Goal: Check status: Check status

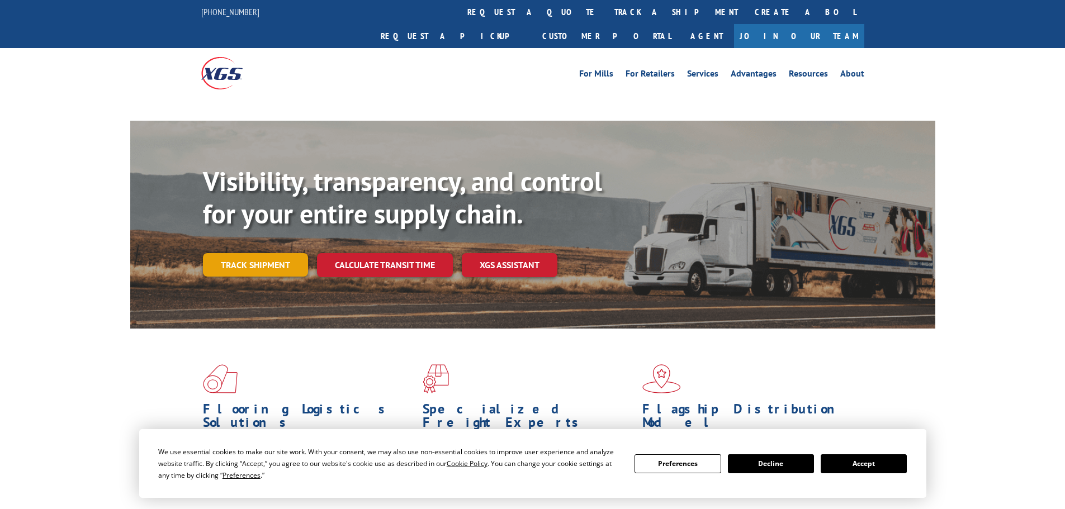
click at [268, 249] on div "Visibility, transparency, and control for your entire supply chain. Track shipm…" at bounding box center [569, 243] width 732 height 156
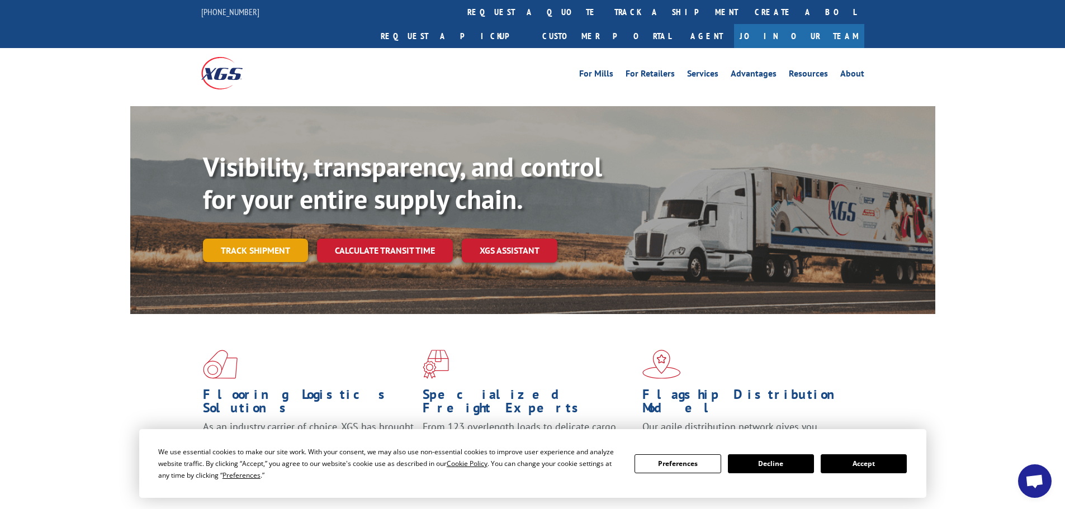
click at [280, 239] on link "Track shipment" at bounding box center [255, 250] width 105 height 23
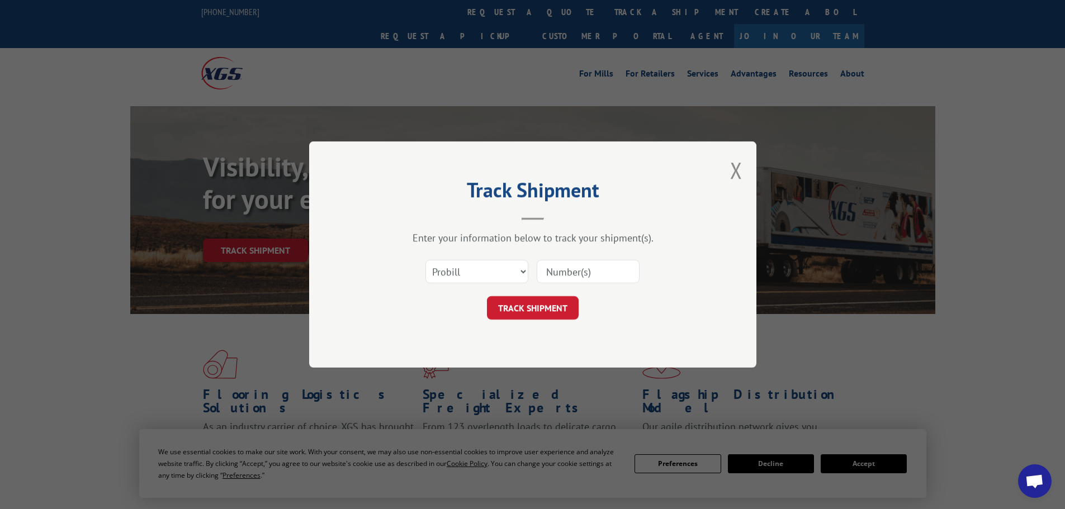
click at [576, 271] on input at bounding box center [588, 271] width 103 height 23
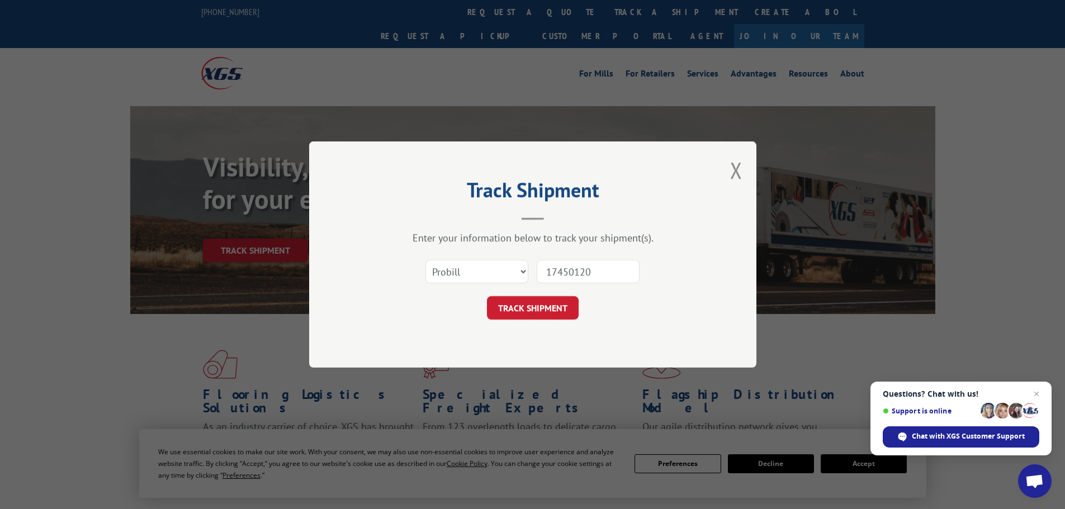
type input "17450120"
click at [487, 296] on button "TRACK SHIPMENT" at bounding box center [533, 307] width 92 height 23
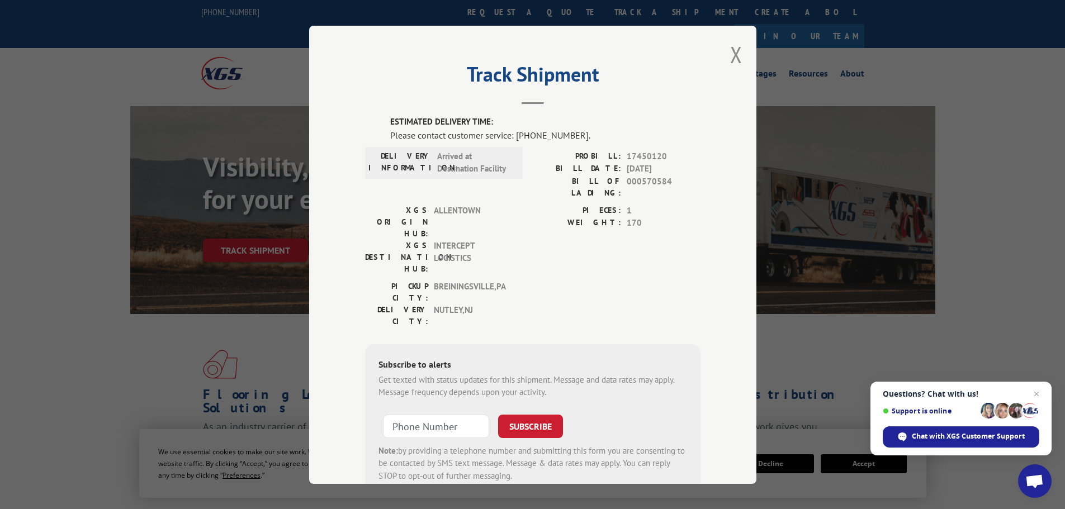
click at [567, 280] on div "PICKUP CITY: [GEOGRAPHIC_DATA] , [GEOGRAPHIC_DATA] [GEOGRAPHIC_DATA]: [GEOGRAPH…" at bounding box center [532, 306] width 335 height 53
click at [977, 442] on span "Chat with XGS Customer Support" at bounding box center [961, 437] width 157 height 21
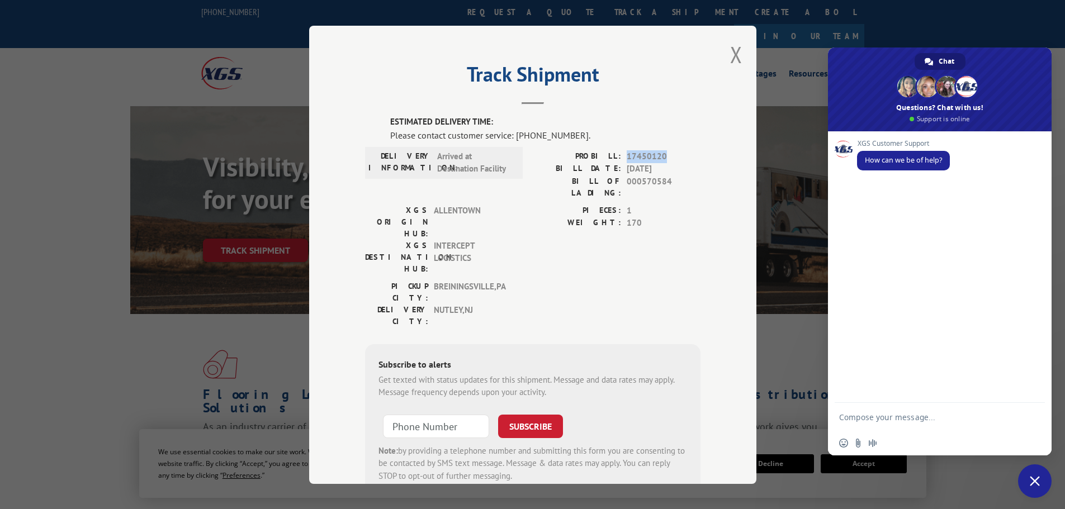
drag, startPoint x: 664, startPoint y: 154, endPoint x: 622, endPoint y: 155, distance: 41.4
click at [627, 155] on span "17450120" at bounding box center [664, 156] width 74 height 13
copy span "17450120"
click at [905, 419] on textarea "Compose your message..." at bounding box center [928, 417] width 179 height 28
paste textarea "17450120"
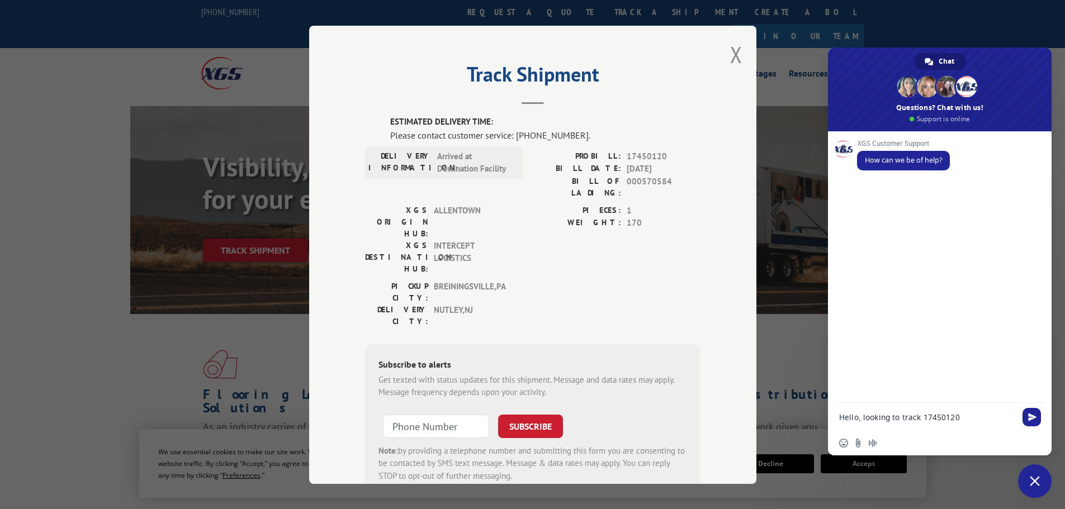
type textarea "Hello, looking to track #17450120"
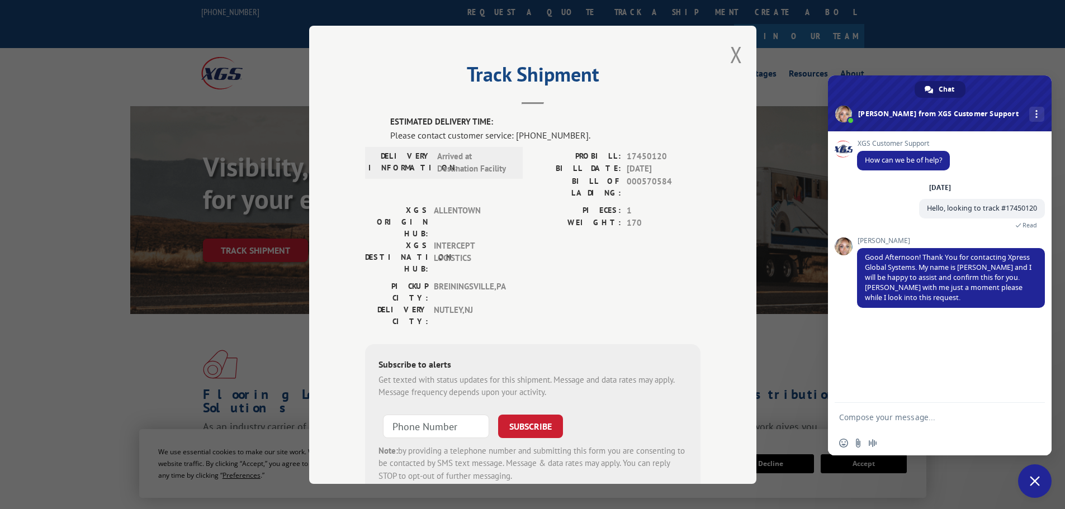
click at [905, 419] on textarea "Compose your message..." at bounding box center [928, 417] width 179 height 28
type textarea "okay thanks"
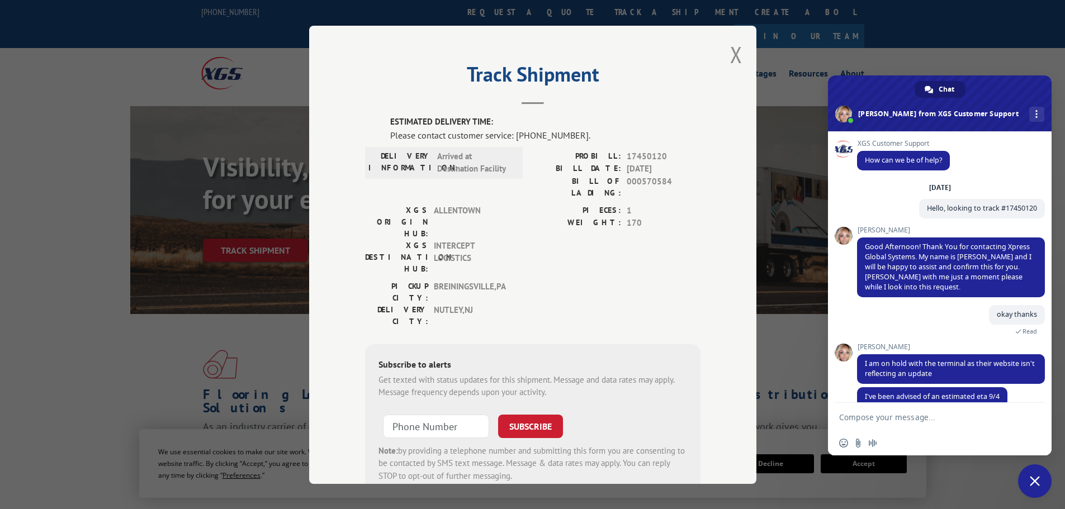
scroll to position [16, 0]
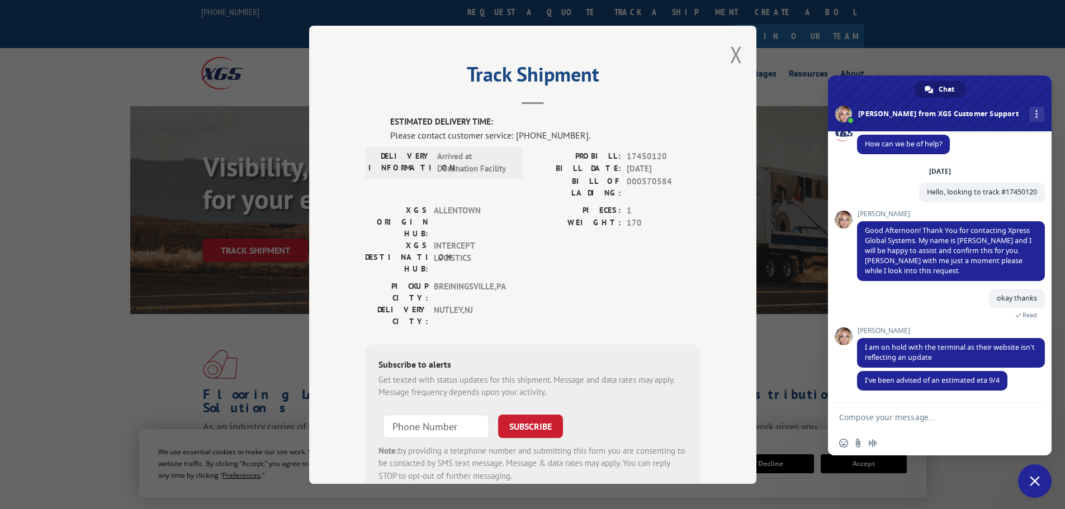
click at [939, 419] on textarea "Compose your message..." at bounding box center [928, 417] width 179 height 28
type textarea "and just to confirm its going to Lex Construction in [GEOGRAPHIC_DATA]?"
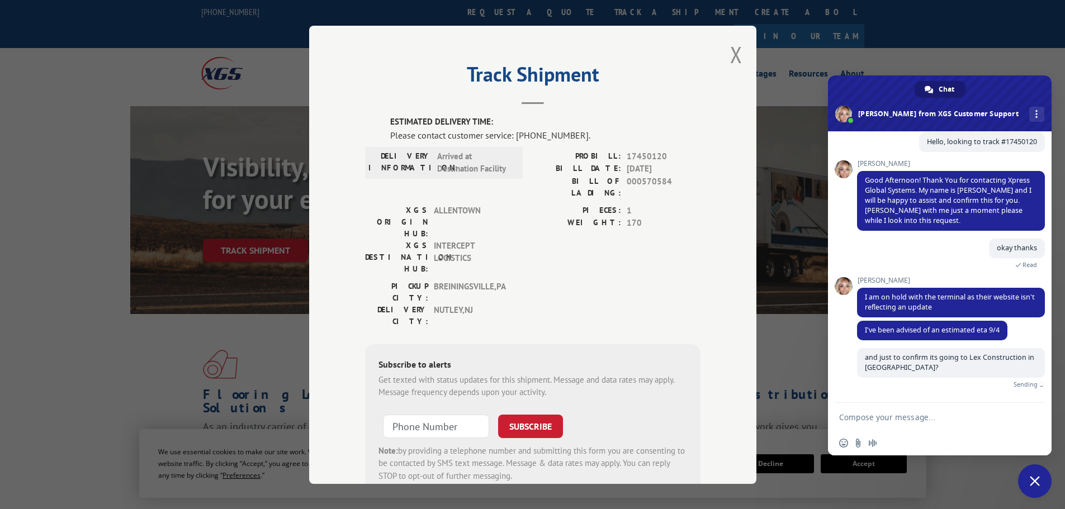
scroll to position [54, 0]
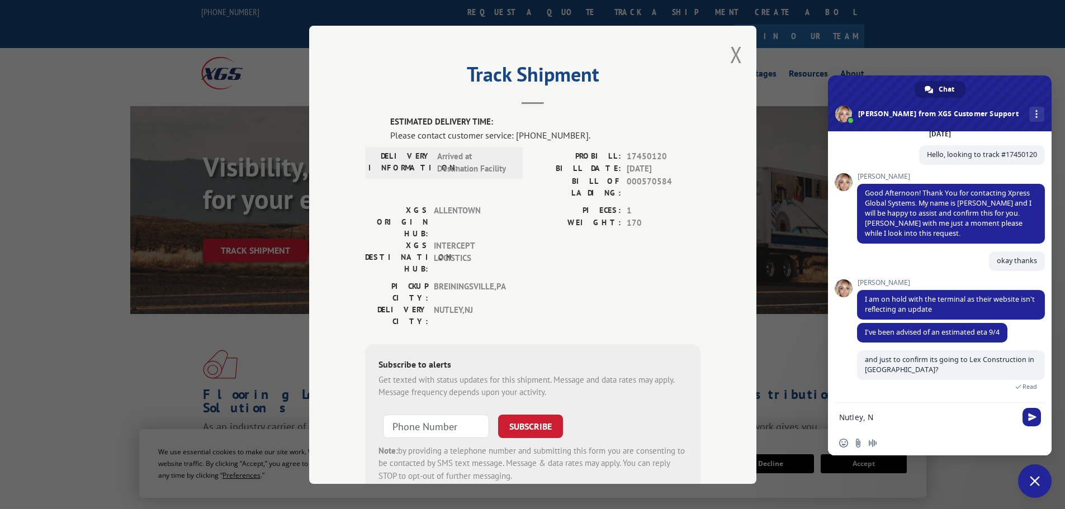
type textarea "[GEOGRAPHIC_DATA], [GEOGRAPHIC_DATA]"
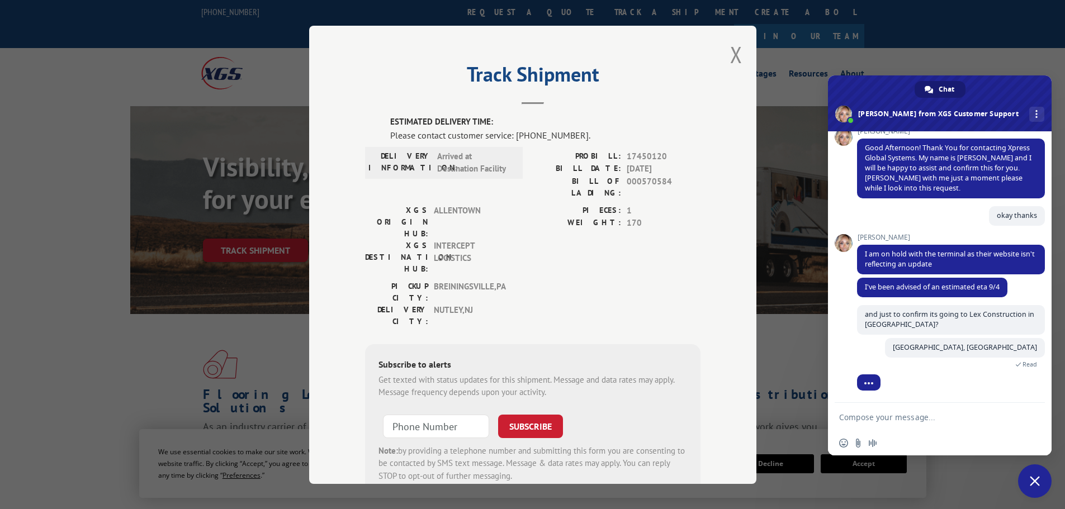
scroll to position [115, 0]
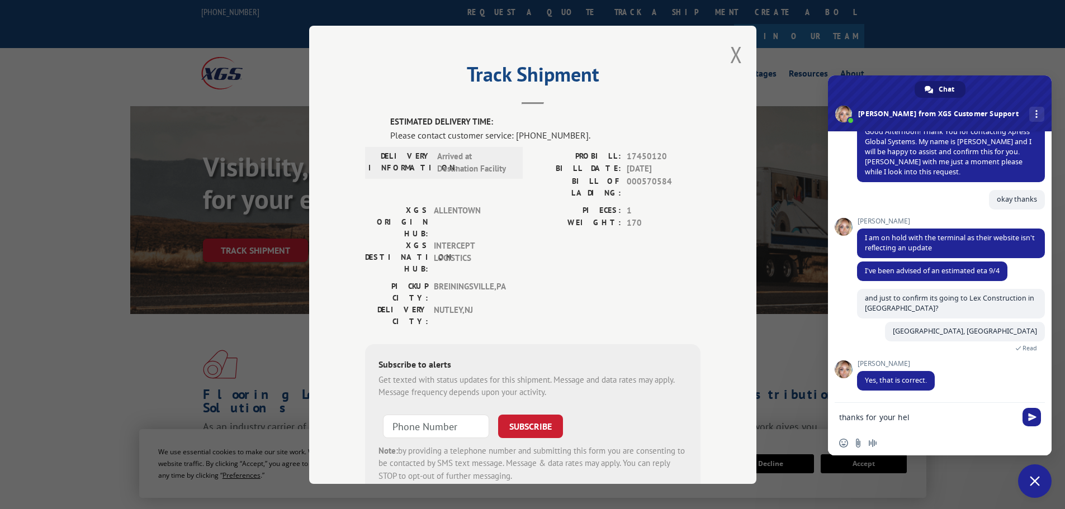
type textarea "thanks for your help"
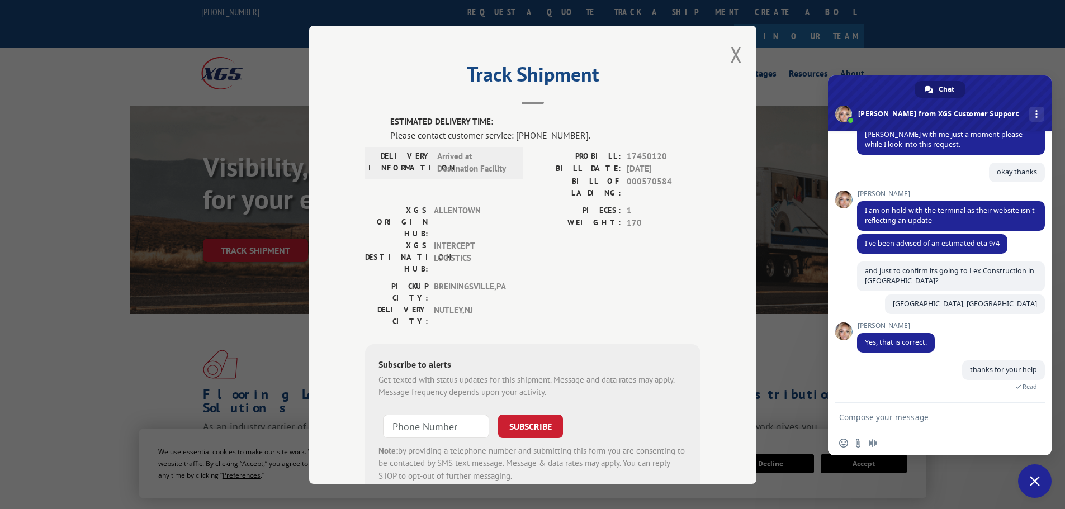
scroll to position [255, 0]
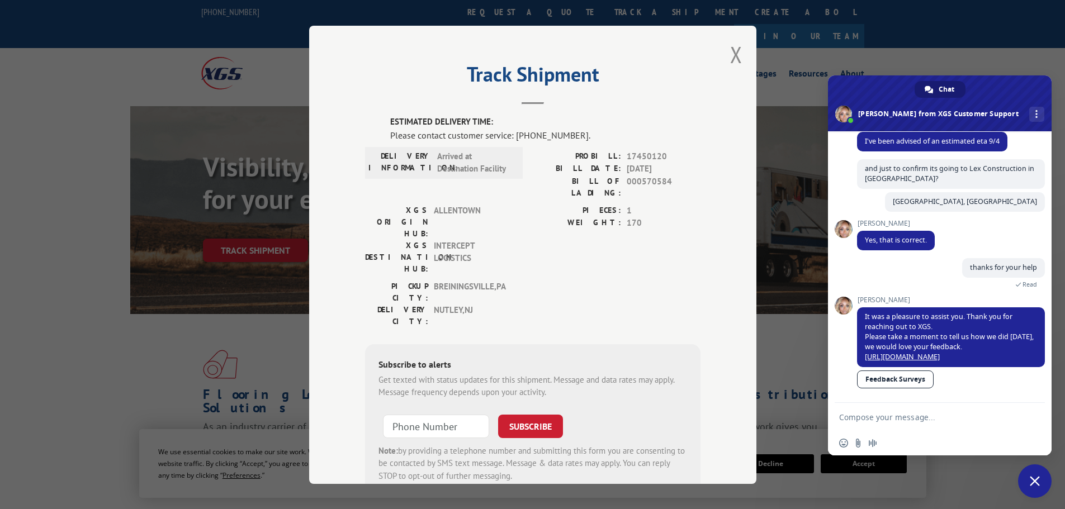
click at [1027, 117] on span at bounding box center [940, 103] width 224 height 56
